Goal: Transaction & Acquisition: Book appointment/travel/reservation

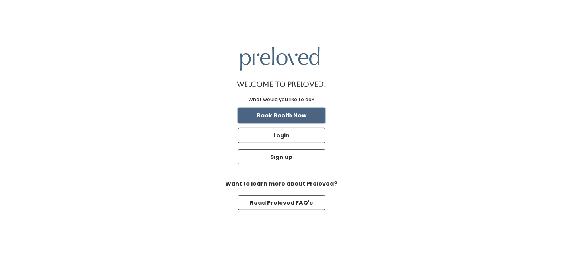
click at [297, 116] on button "Book Booth Now" at bounding box center [282, 115] width 88 height 15
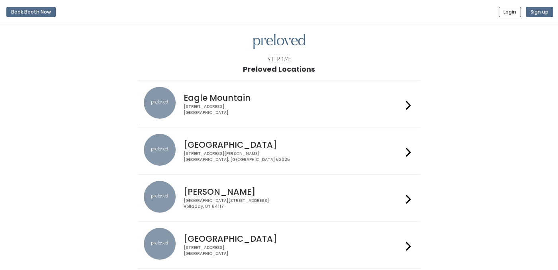
click at [406, 152] on icon at bounding box center [407, 152] width 5 height 12
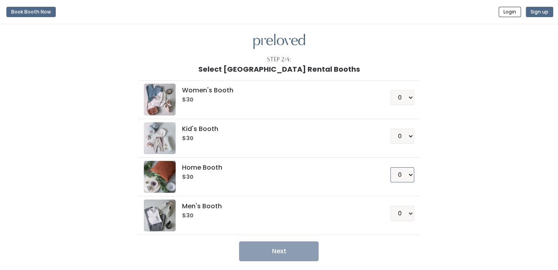
click at [409, 173] on select "0 1 2 3 4" at bounding box center [402, 174] width 24 height 15
select select "1"
click at [390, 167] on select "0 1 2 3 4" at bounding box center [402, 174] width 24 height 15
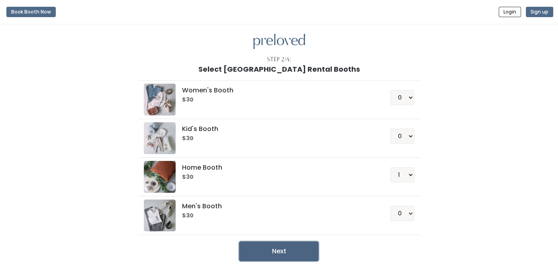
click at [287, 255] on button "Next" at bounding box center [279, 251] width 80 height 20
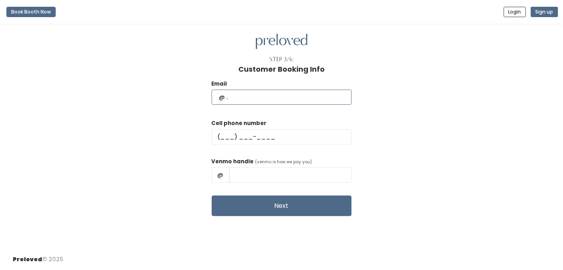
click at [261, 100] on input "text" at bounding box center [282, 97] width 140 height 15
type input "[EMAIL_ADDRESS][DOMAIN_NAME]"
click at [248, 134] on input "text" at bounding box center [282, 136] width 140 height 15
type input "(618) 402-8305"
click at [266, 175] on input "text" at bounding box center [290, 174] width 123 height 15
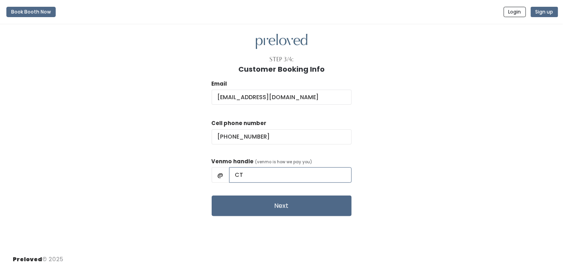
type input "C"
type input "Cathy-Welborn-3"
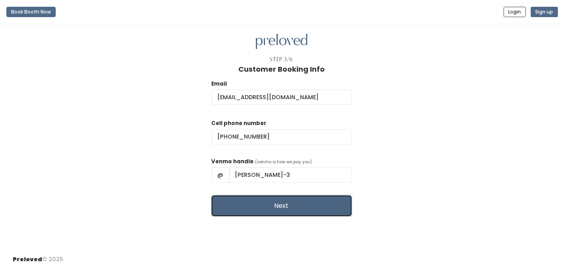
click at [272, 211] on button "Next" at bounding box center [282, 205] width 140 height 21
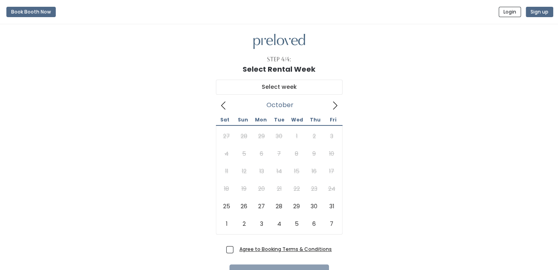
click at [333, 103] on icon at bounding box center [334, 105] width 9 height 9
click at [223, 105] on icon at bounding box center [223, 105] width 9 height 9
click at [333, 101] on icon at bounding box center [334, 105] width 9 height 9
click at [222, 105] on icon at bounding box center [223, 105] width 9 height 9
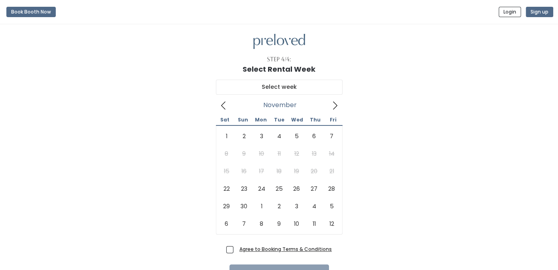
click at [337, 105] on icon at bounding box center [334, 105] width 9 height 9
click at [224, 107] on icon at bounding box center [223, 105] width 9 height 9
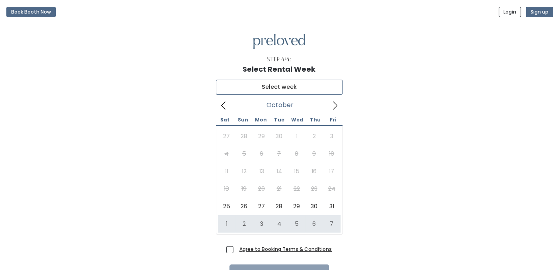
type input "[DATE] to [DATE]"
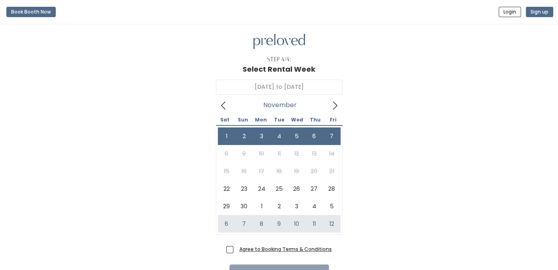
click at [236, 250] on span "Agree to Booking Terms & Conditions" at bounding box center [284, 249] width 96 height 8
click at [236, 250] on input "Agree to Booking Terms & Conditions" at bounding box center [238, 247] width 5 height 5
checkbox input "true"
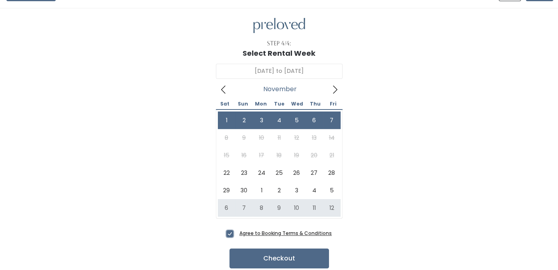
scroll to position [37, 0]
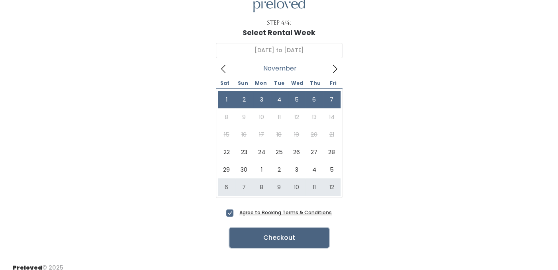
click at [268, 233] on button "Checkout" at bounding box center [278, 238] width 99 height 20
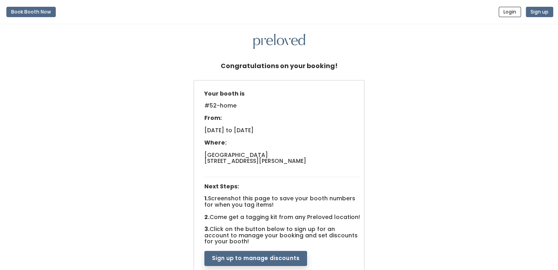
click at [517, 36] on div at bounding box center [279, 42] width 532 height 16
